Goal: Task Accomplishment & Management: Manage account settings

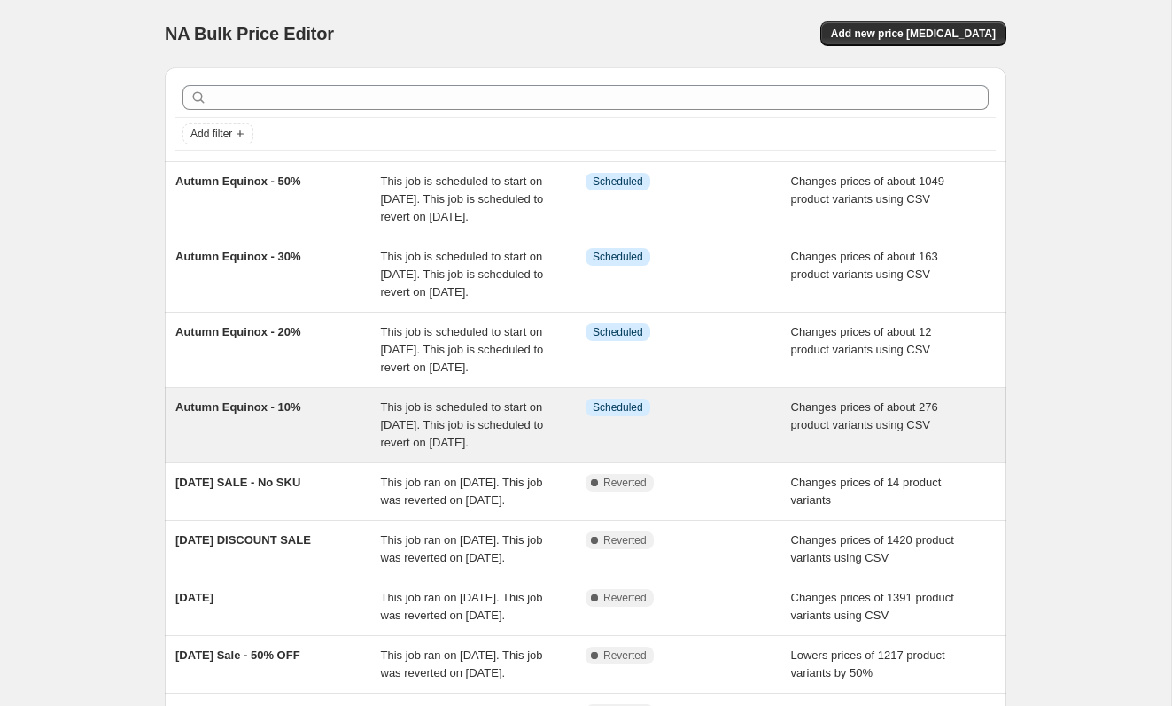
click at [701, 452] on div "Info Scheduled" at bounding box center [689, 425] width 206 height 53
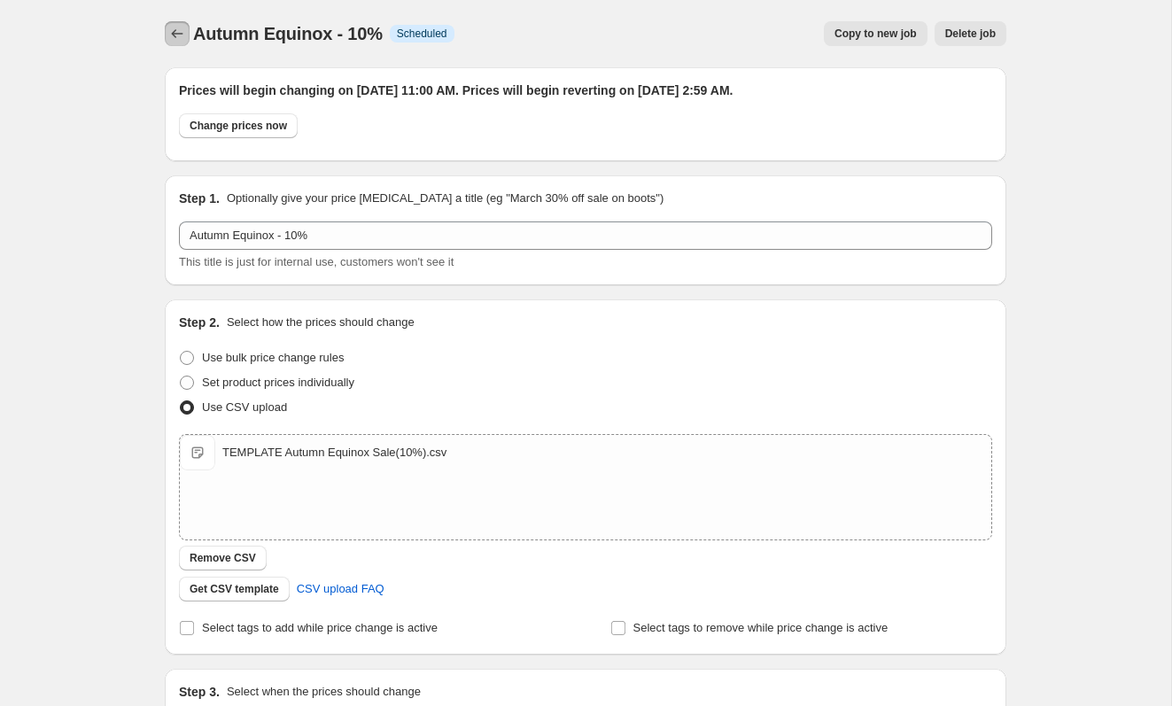
click at [175, 36] on icon "Price change jobs" at bounding box center [177, 34] width 18 height 18
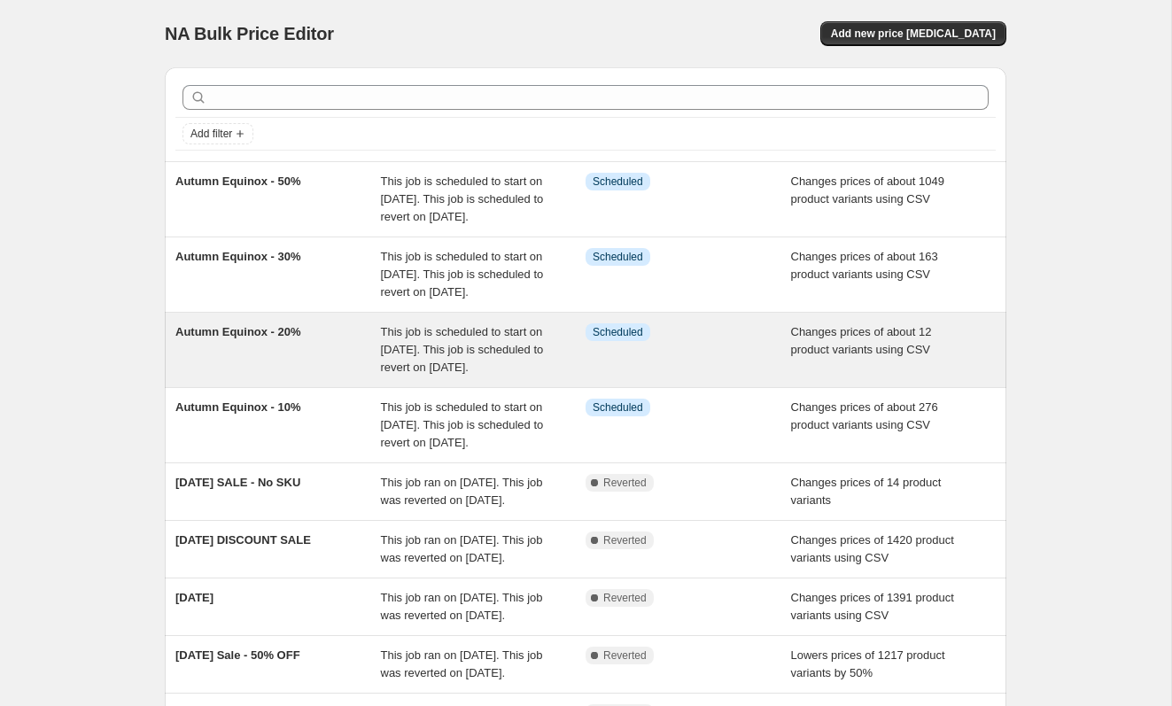
click at [527, 376] on div "This job is scheduled to start on [DATE]. This job is scheduled to revert on [D…" at bounding box center [484, 349] width 206 height 53
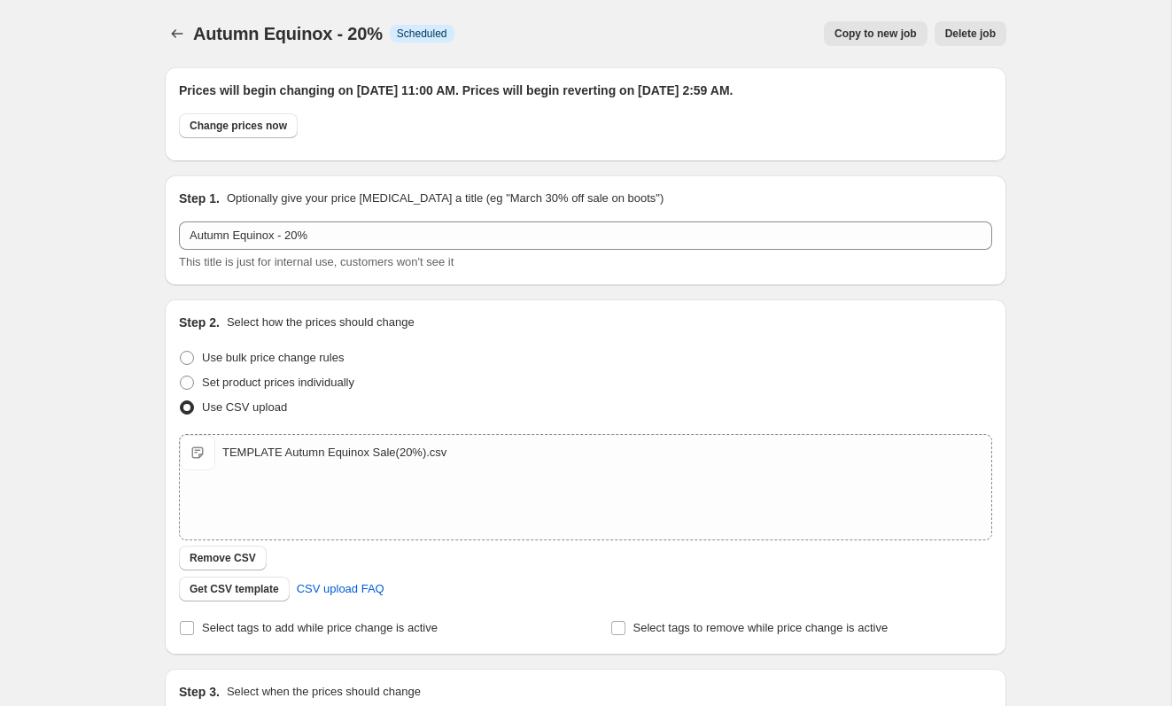
click at [180, 18] on div "Autumn Equinox - 20%. This page is ready Autumn Equinox - 20% Info Scheduled Co…" at bounding box center [586, 33] width 842 height 67
click at [176, 28] on icon "Price change jobs" at bounding box center [177, 34] width 18 height 18
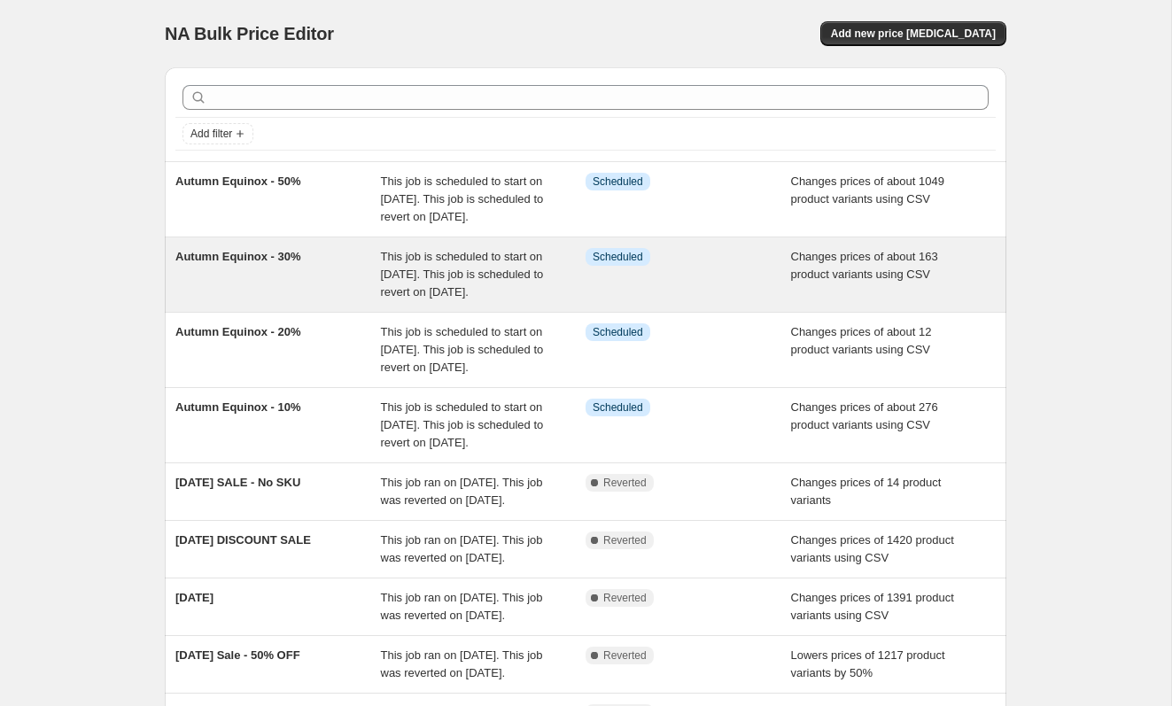
click at [331, 301] on div "Autumn Equinox - 30%" at bounding box center [278, 274] width 206 height 53
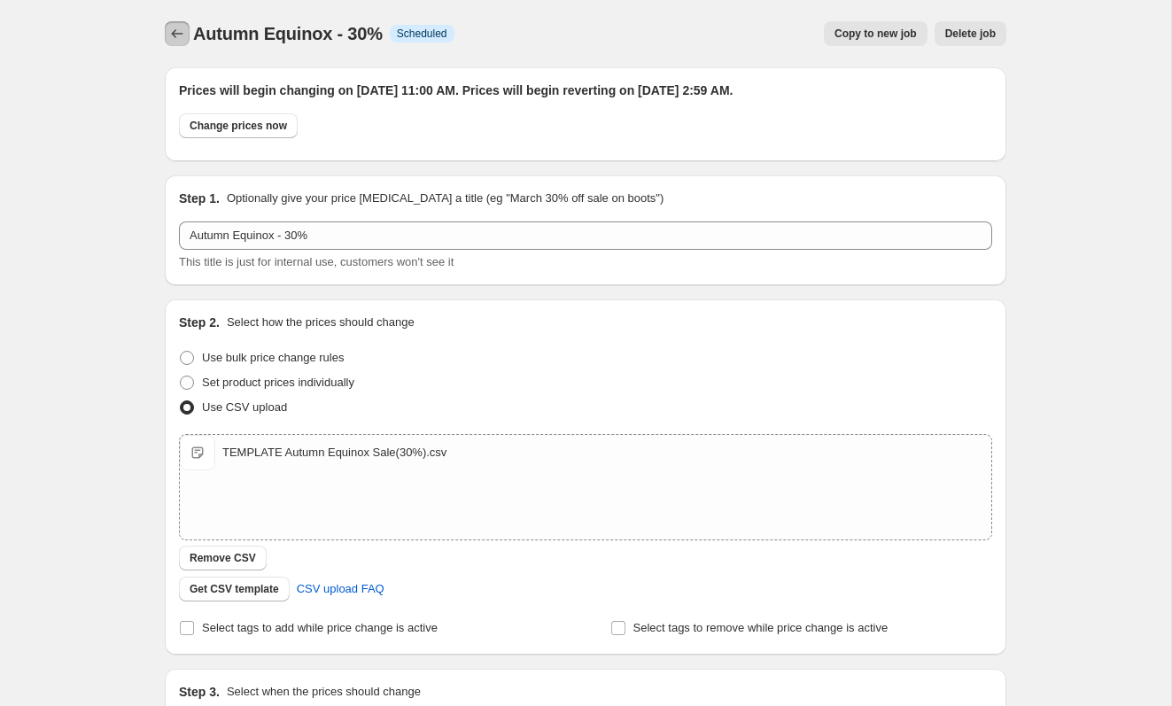
click at [175, 27] on icon "Price change jobs" at bounding box center [177, 34] width 18 height 18
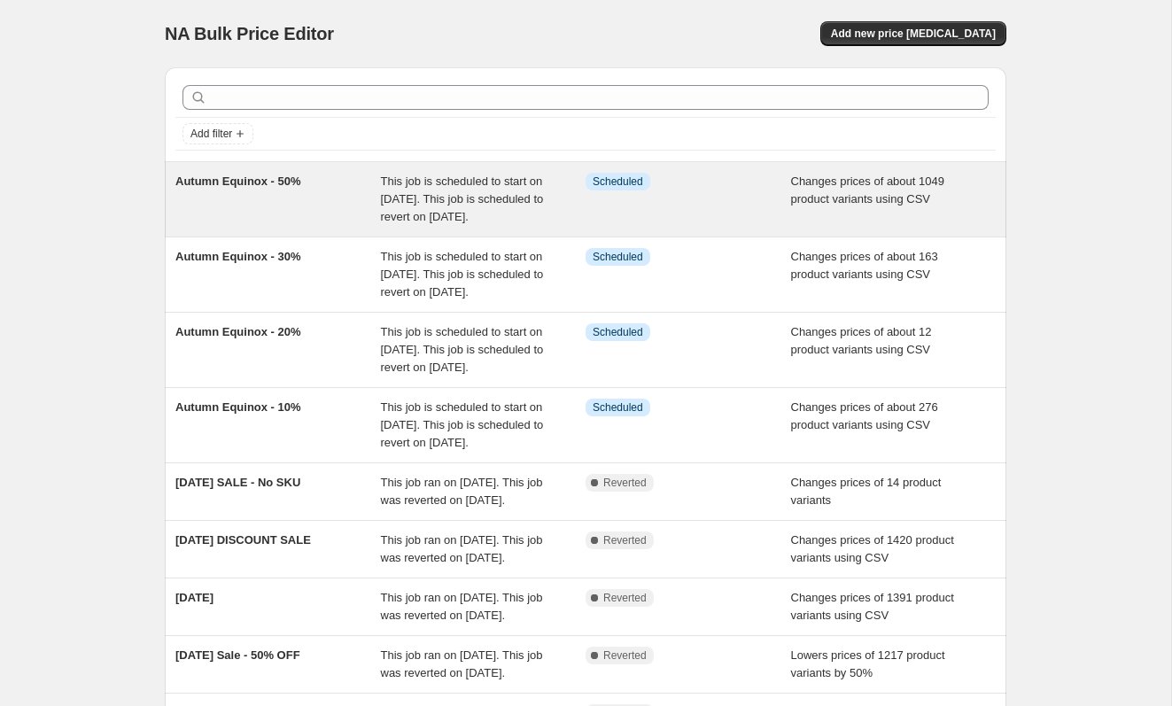
click at [343, 226] on div "Autumn Equinox - 50%" at bounding box center [278, 199] width 206 height 53
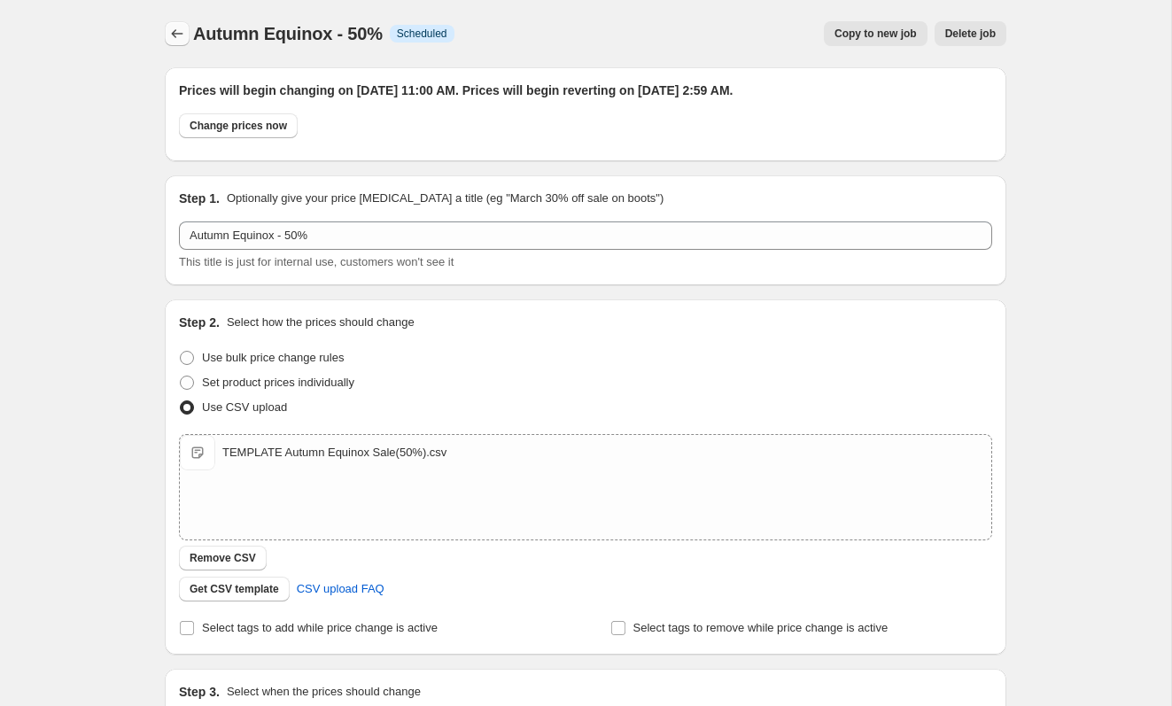
click at [175, 26] on icon "Price change jobs" at bounding box center [177, 34] width 18 height 18
